Goal: Register for event/course: Sign up to attend an event or enroll in a course

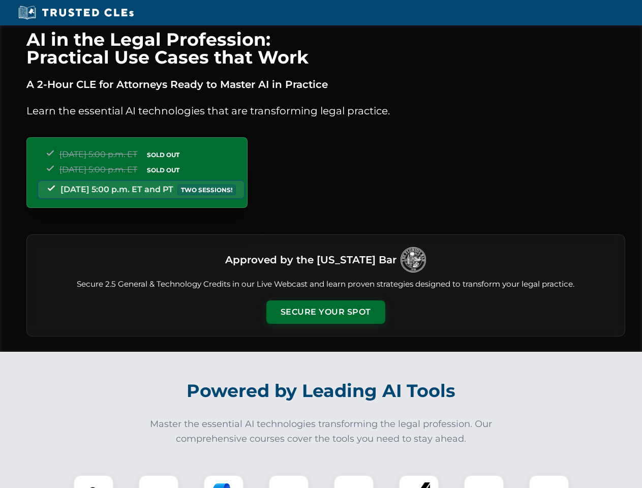
click at [325, 312] on button "Secure Your Spot" at bounding box center [325, 311] width 119 height 23
click at [93, 481] on img at bounding box center [93, 494] width 29 height 29
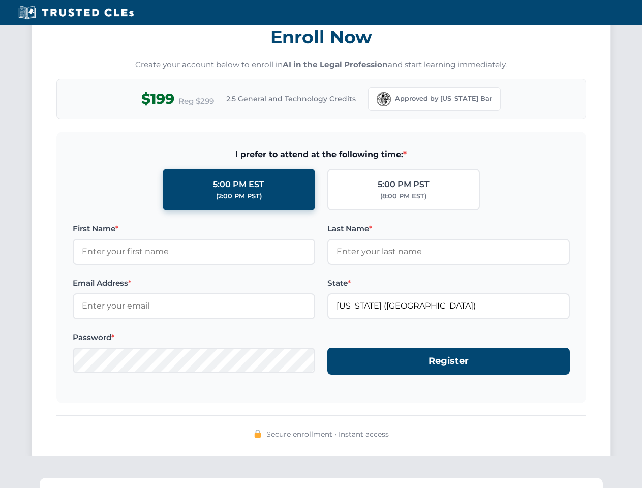
scroll to position [997, 0]
